Goal: Transaction & Acquisition: Purchase product/service

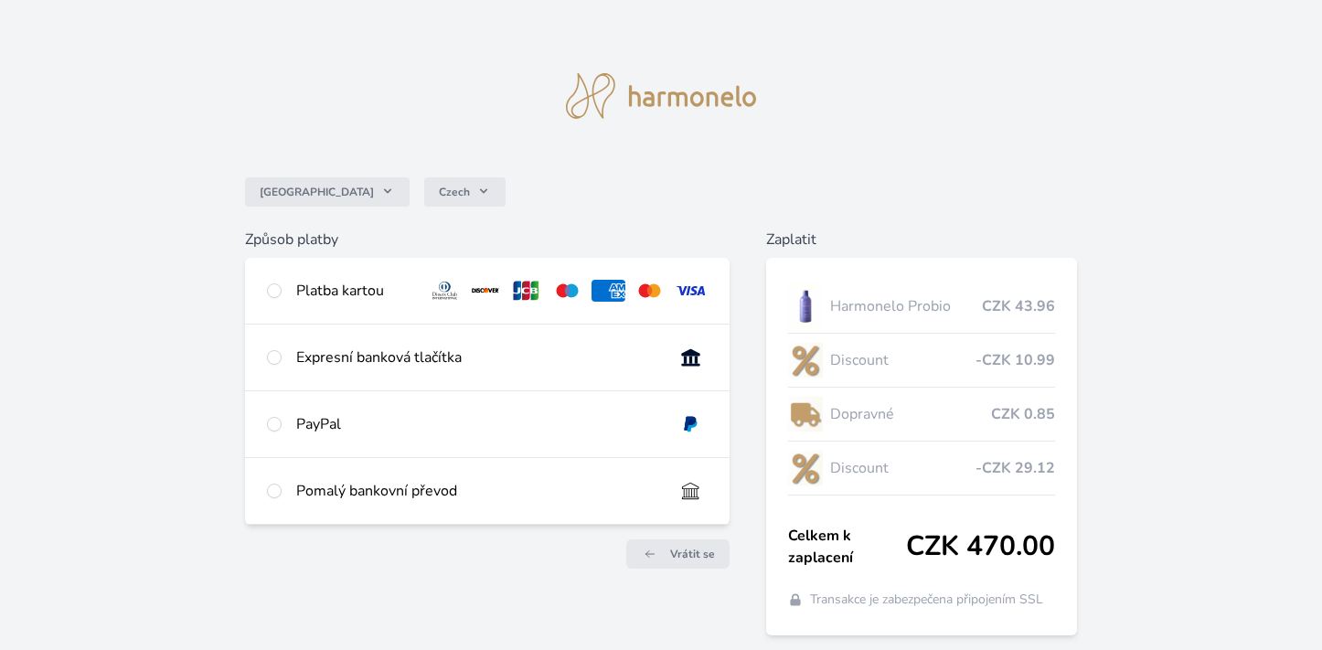
click at [308, 291] on div "Platba kartou" at bounding box center [354, 291] width 117 height 22
radio input "true"
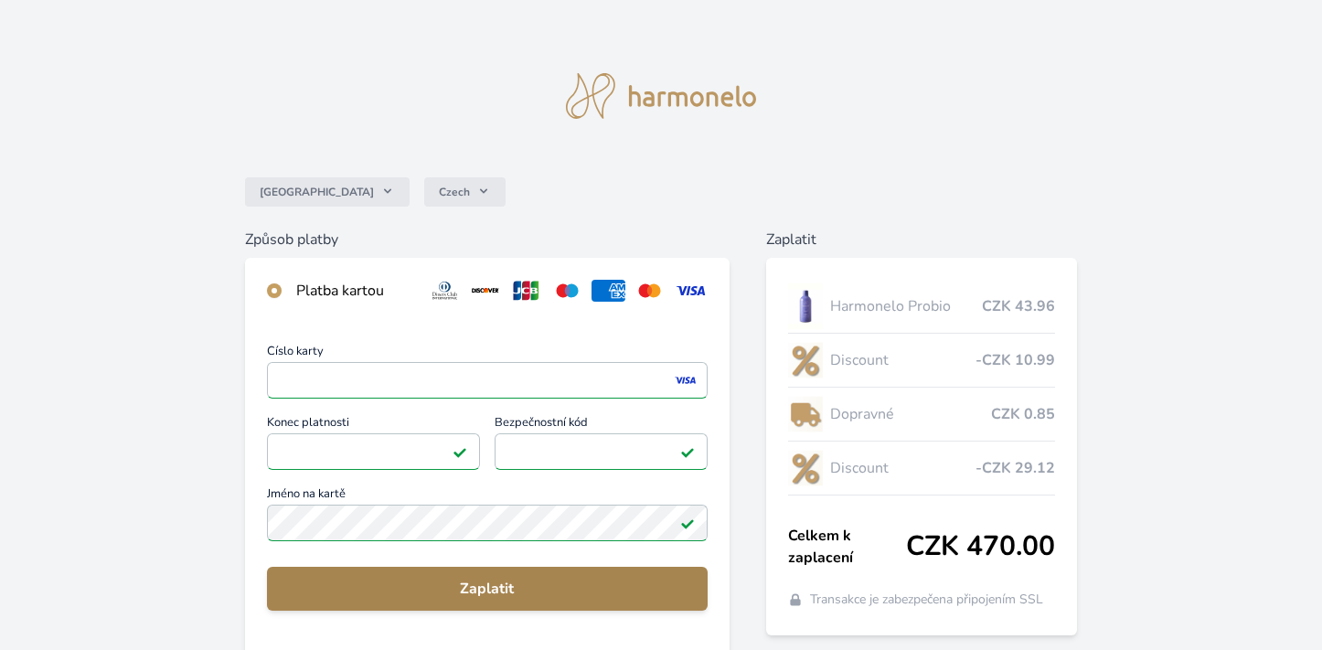
click at [496, 587] on span "Zaplatit" at bounding box center [488, 589] width 412 height 22
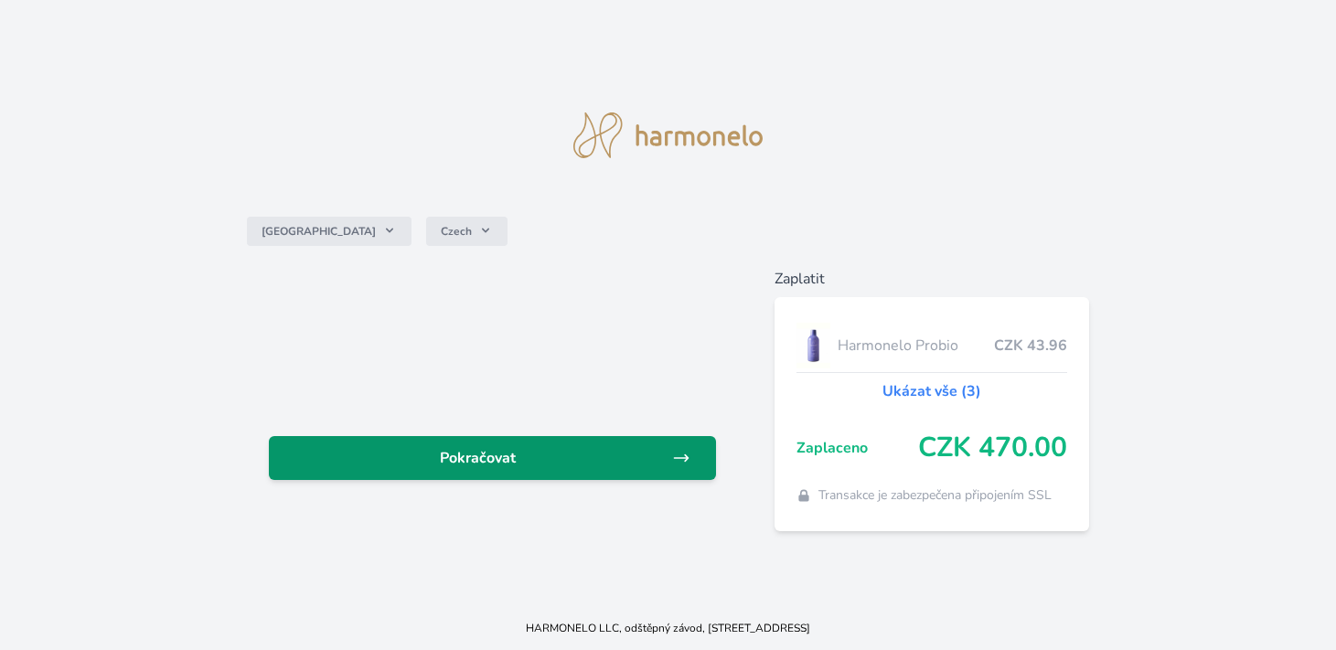
click at [515, 454] on span "Pokračovat" at bounding box center [477, 458] width 388 height 22
